Goal: Task Accomplishment & Management: Complete application form

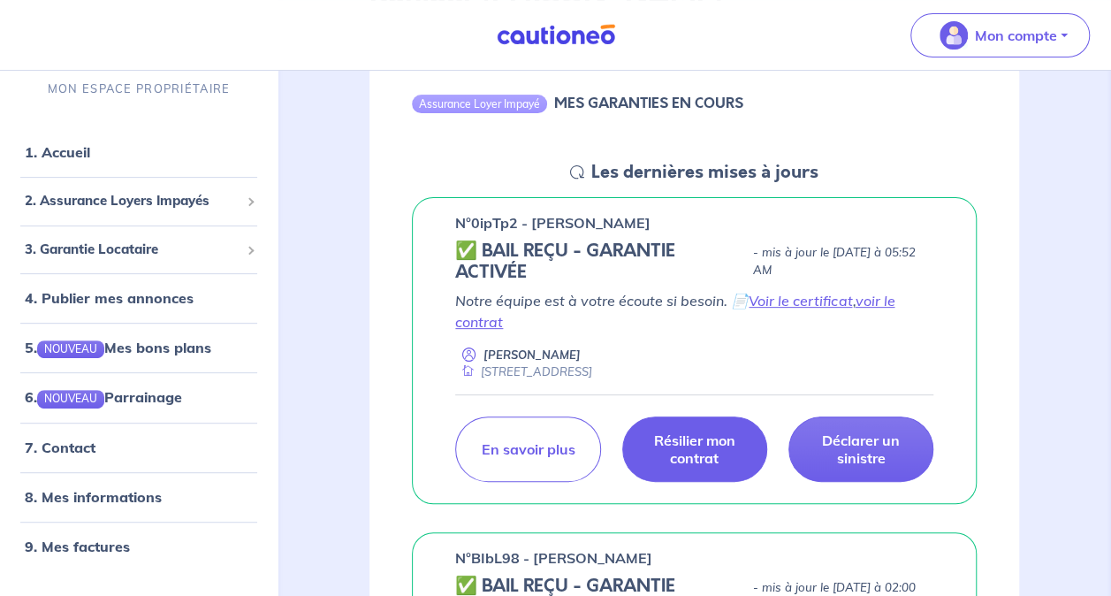
scroll to position [177, 0]
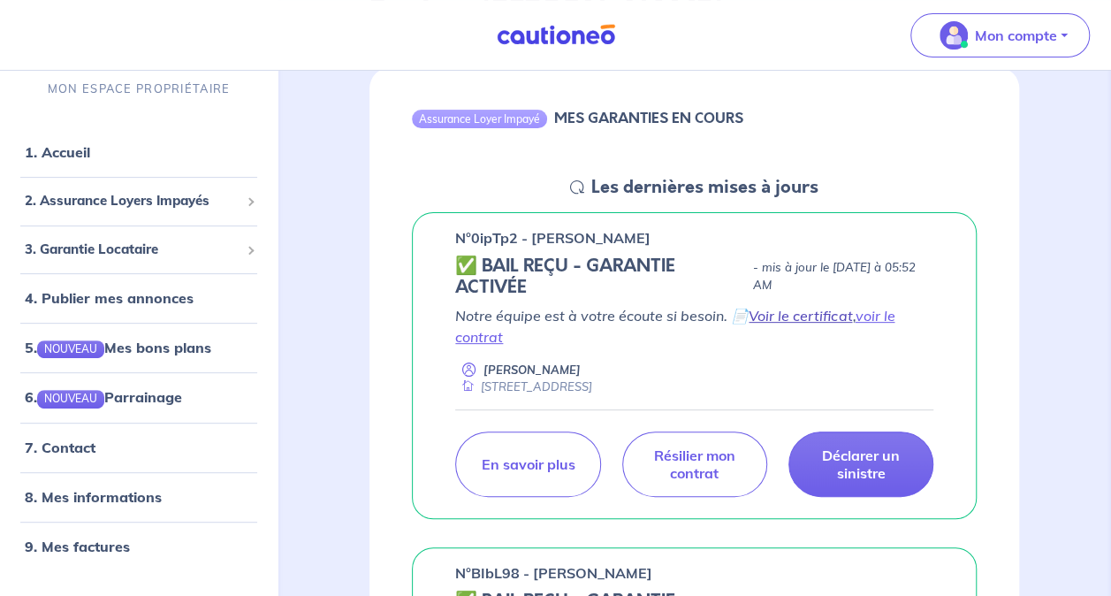
click at [813, 314] on link "Voir le certificat" at bounding box center [800, 316] width 103 height 18
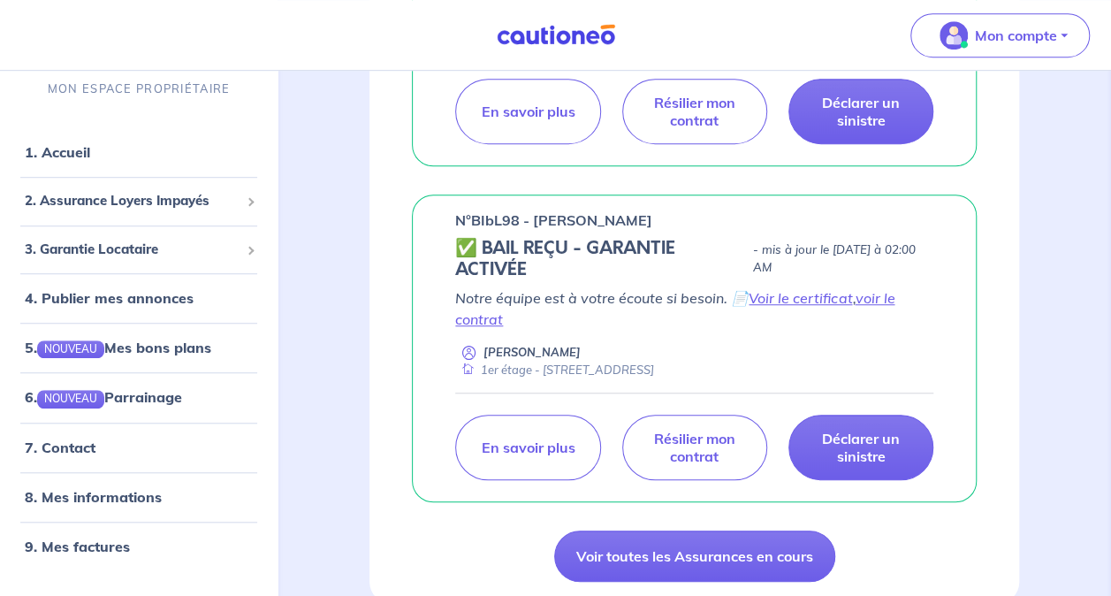
scroll to position [531, 0]
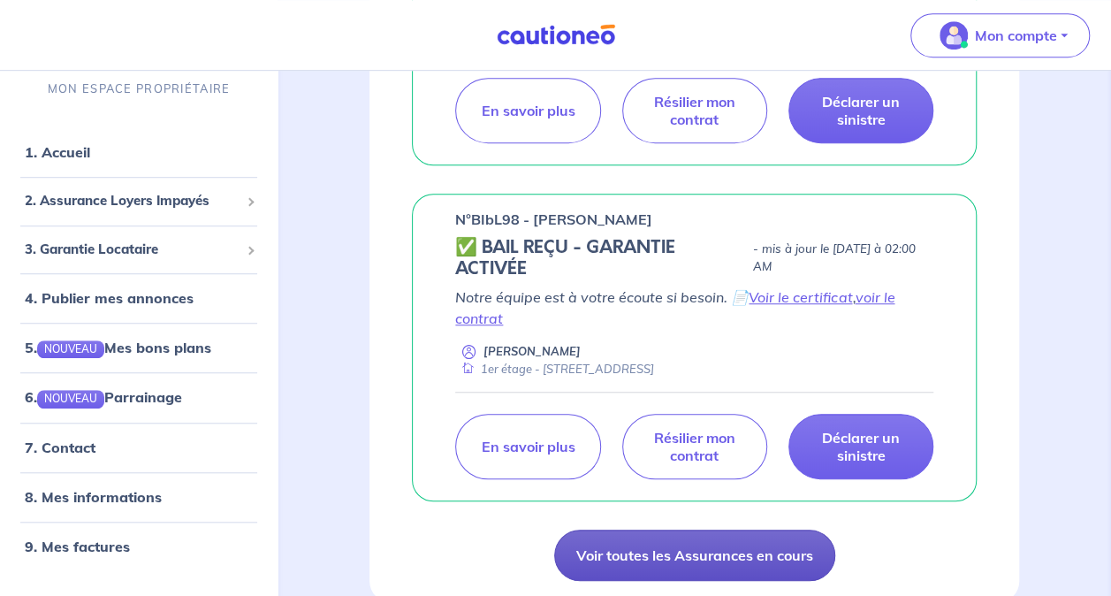
click at [592, 560] on link "Voir toutes les Assurances en cours" at bounding box center [694, 555] width 281 height 51
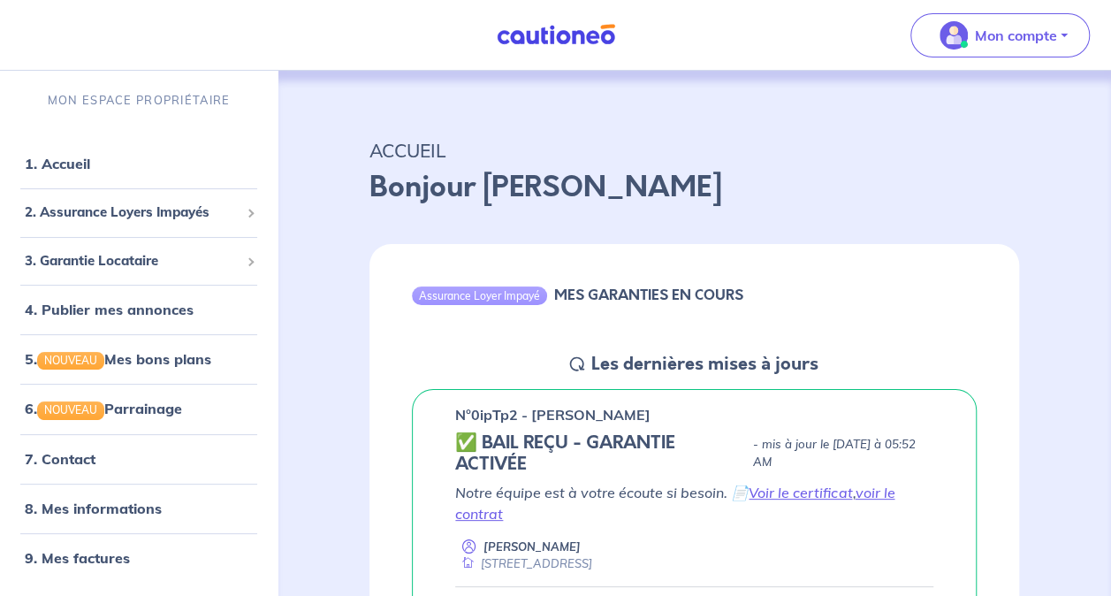
scroll to position [177, 0]
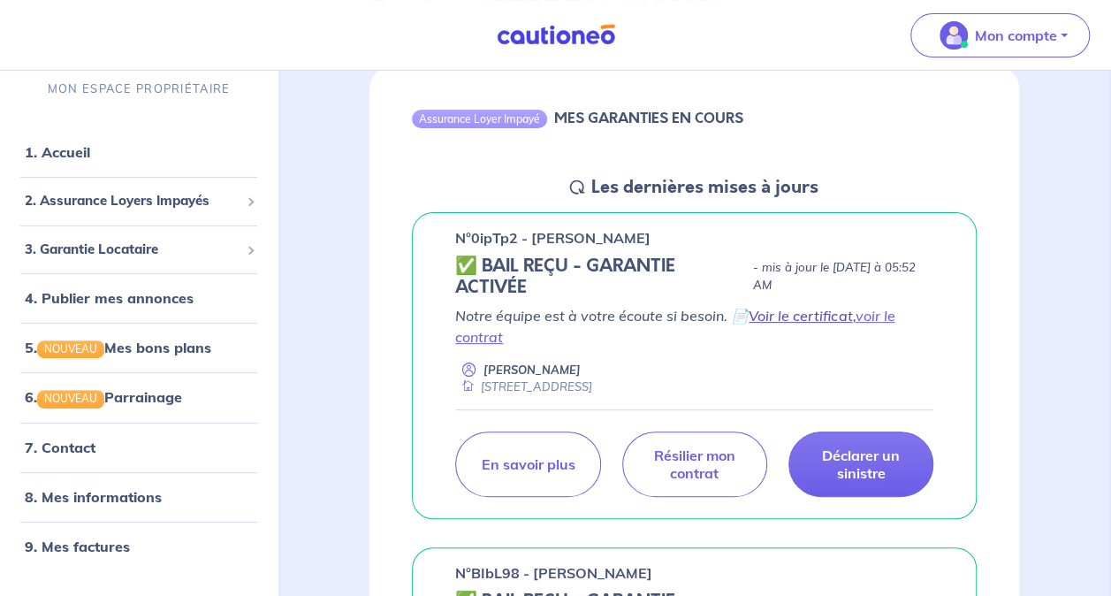
click at [806, 316] on link "Voir le certificat" at bounding box center [800, 316] width 103 height 18
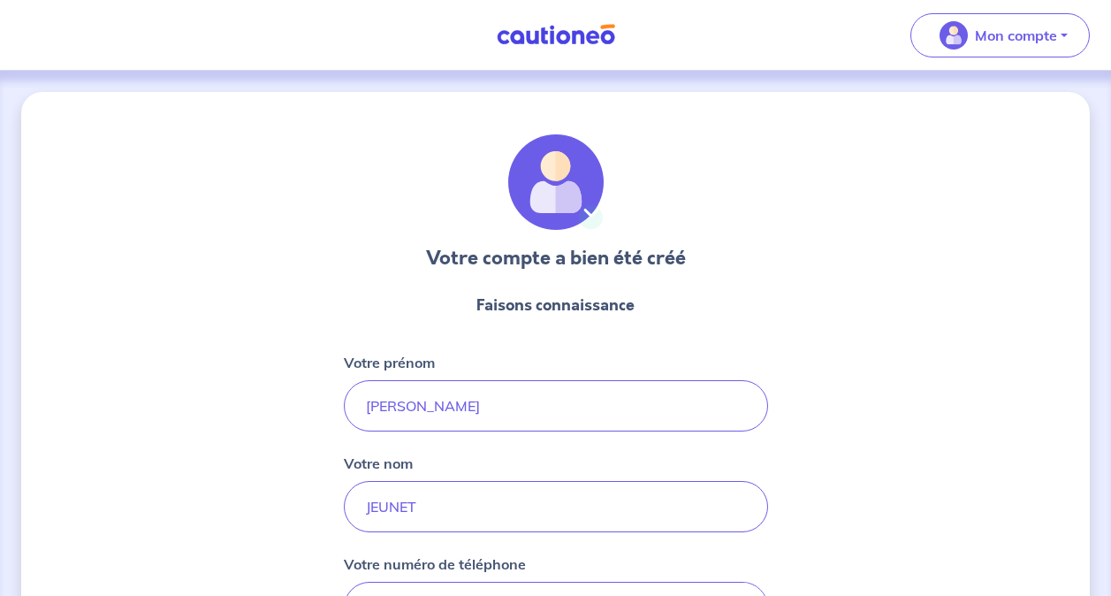
select select "FR"
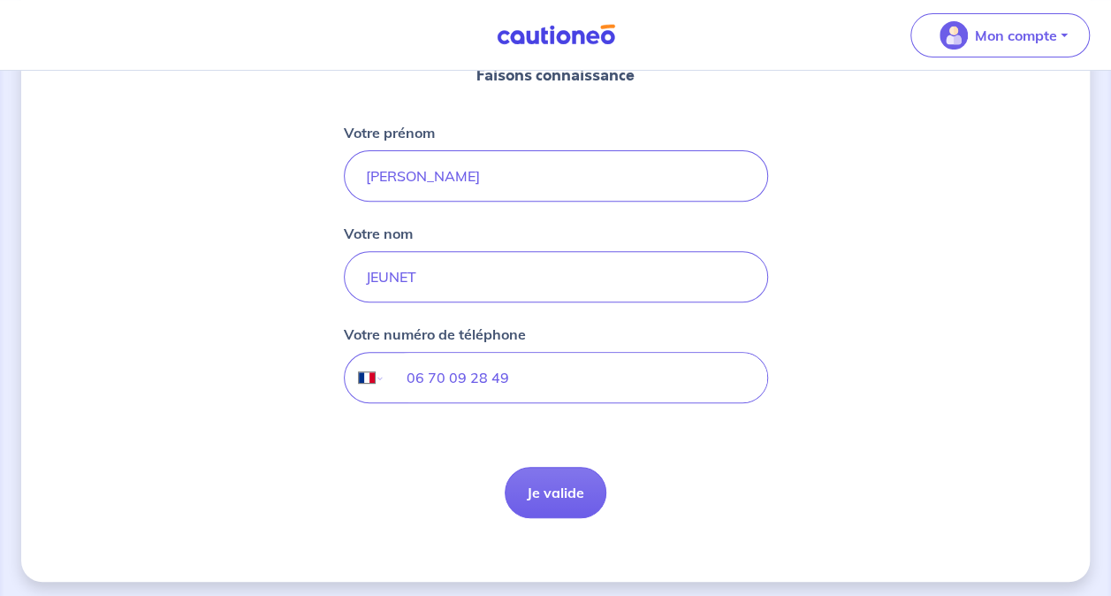
scroll to position [234, 0]
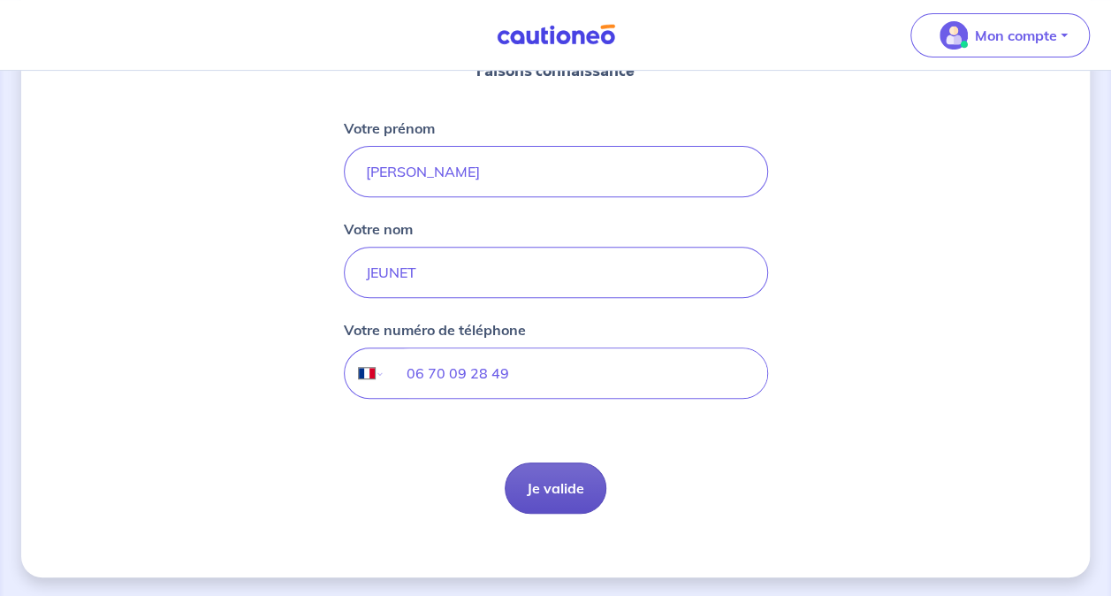
click at [555, 497] on button "Je valide" at bounding box center [556, 487] width 102 height 51
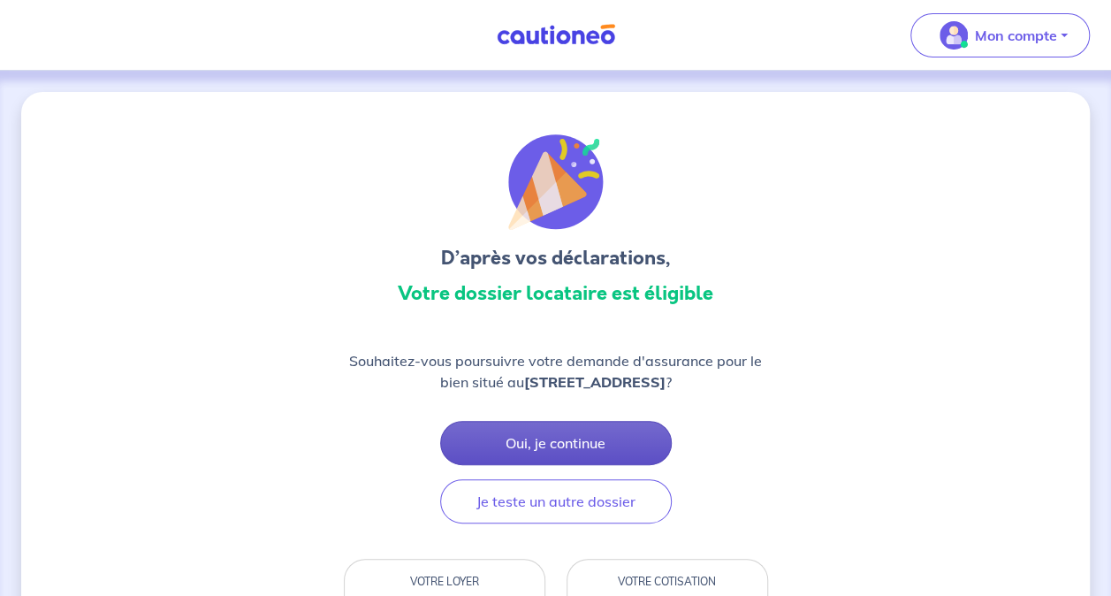
click at [610, 448] on button "Oui, je continue" at bounding box center [556, 443] width 232 height 44
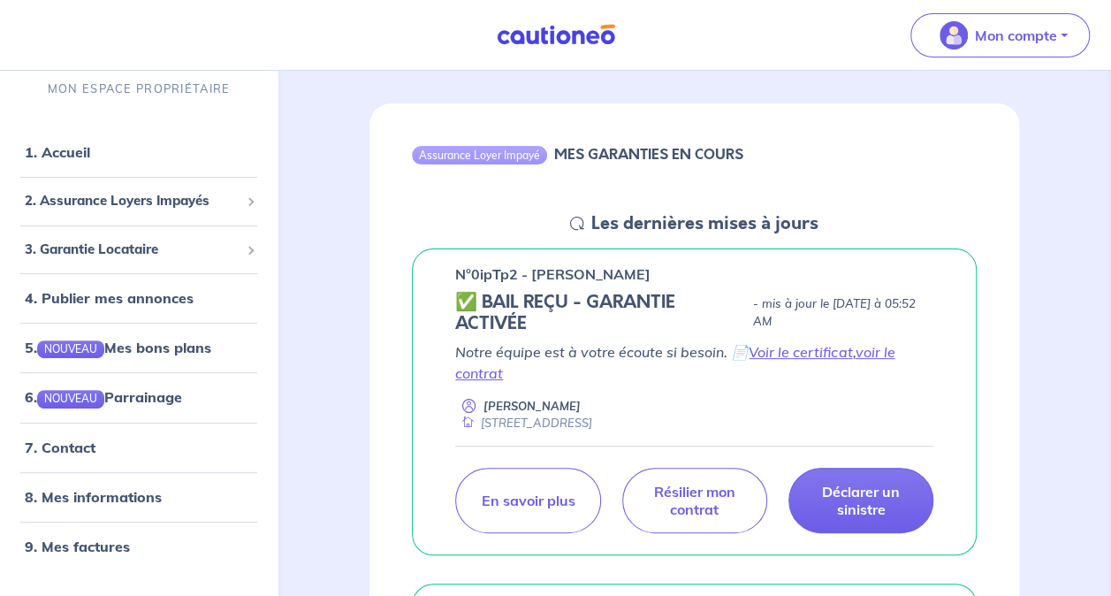
scroll to position [177, 0]
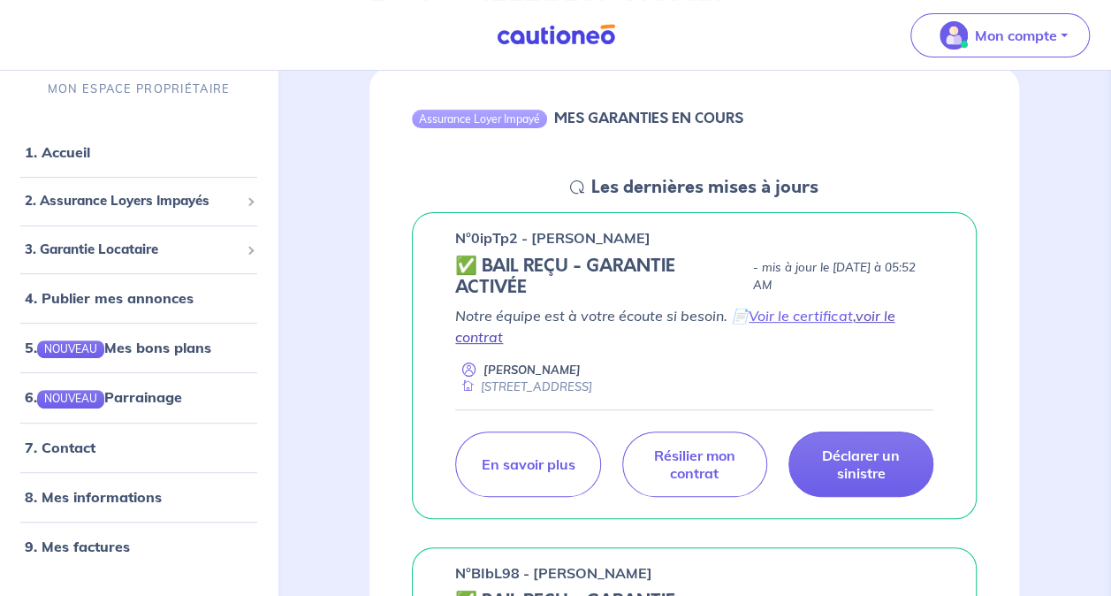
click at [873, 316] on link "voir le contrat" at bounding box center [674, 326] width 439 height 39
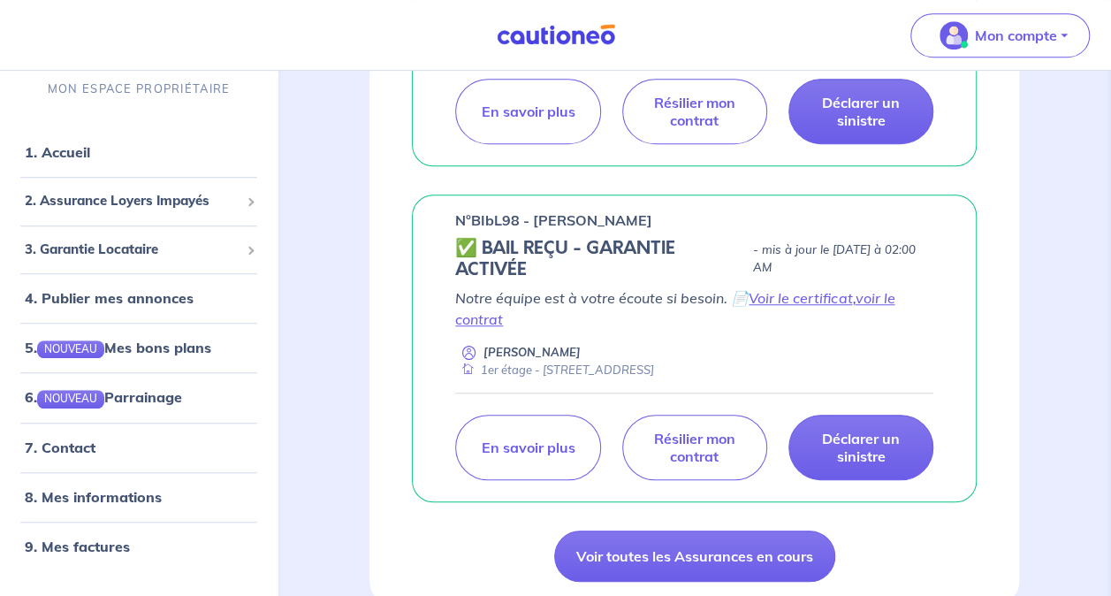
scroll to position [531, 0]
click at [883, 297] on link "voir le contrat" at bounding box center [674, 307] width 439 height 39
